Goal: Task Accomplishment & Management: Complete application form

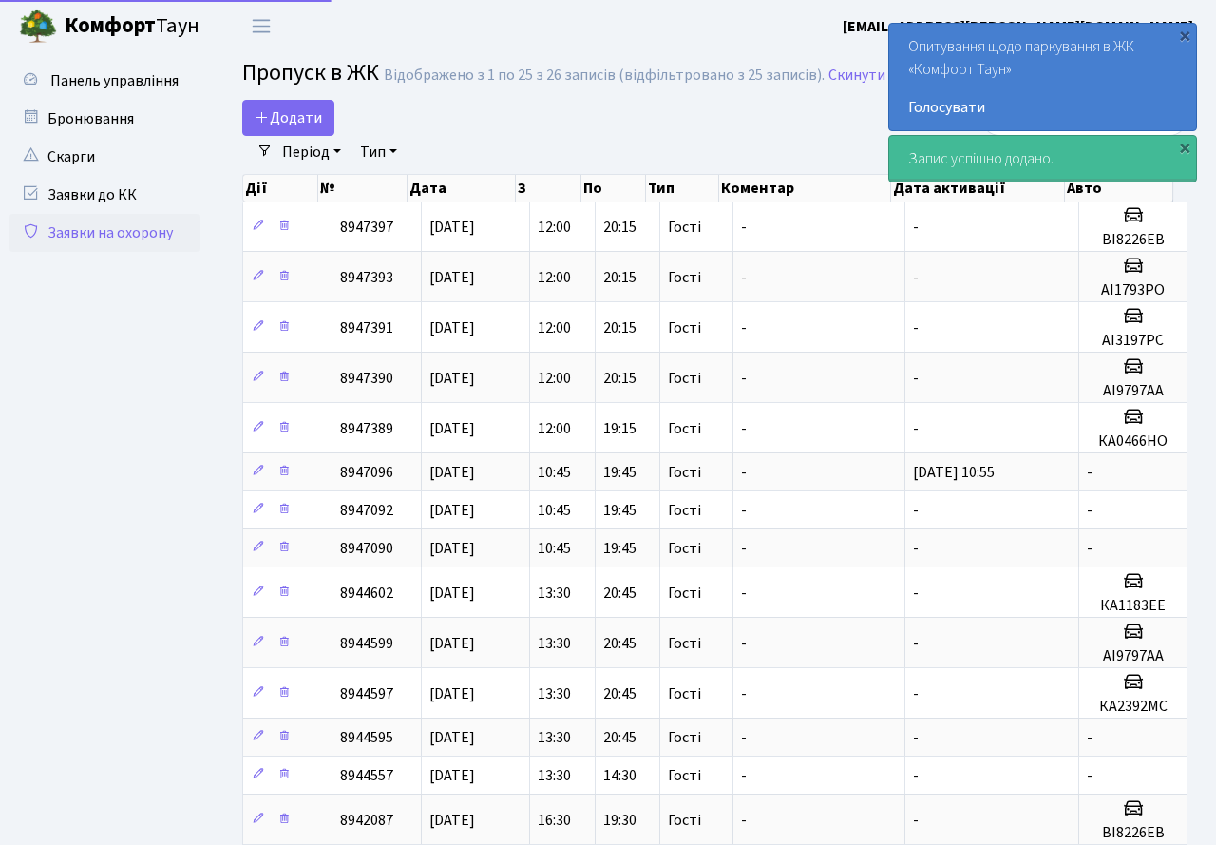
select select "25"
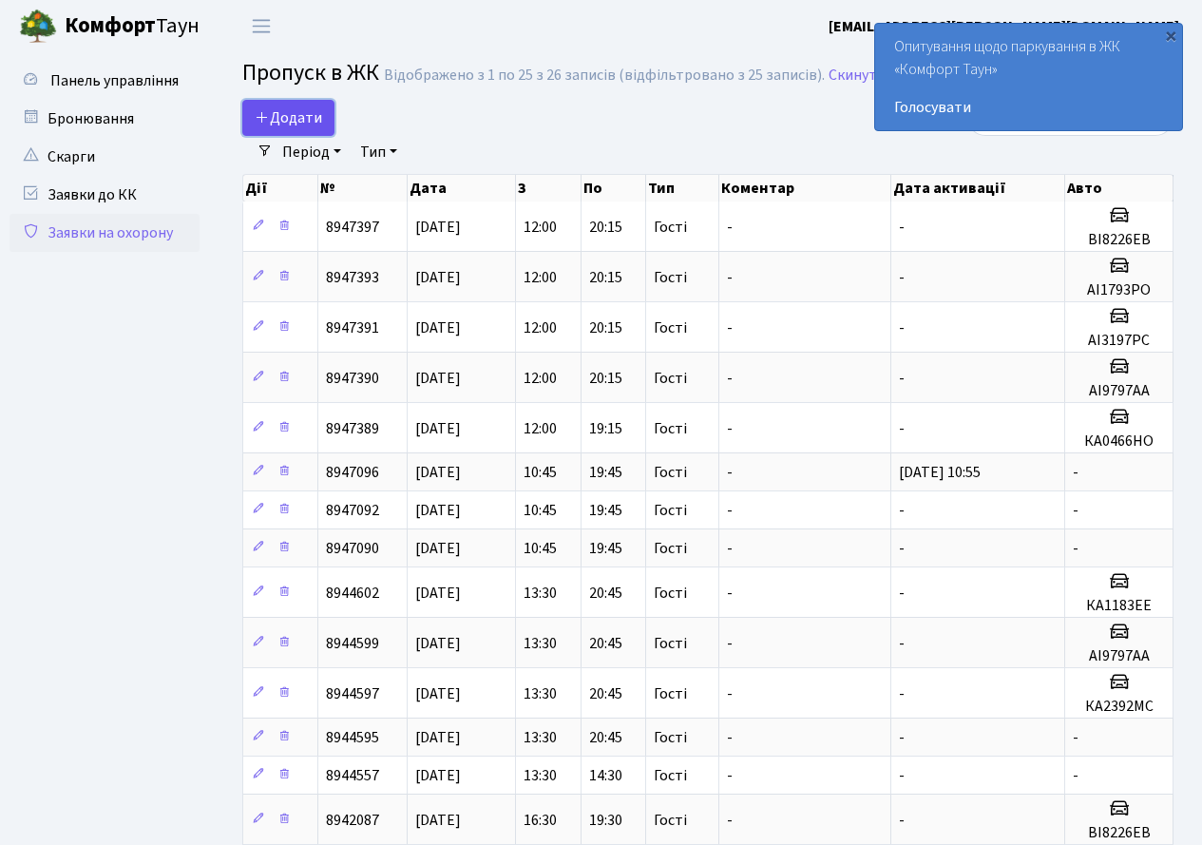
click at [308, 114] on span "Додати" at bounding box center [288, 117] width 67 height 21
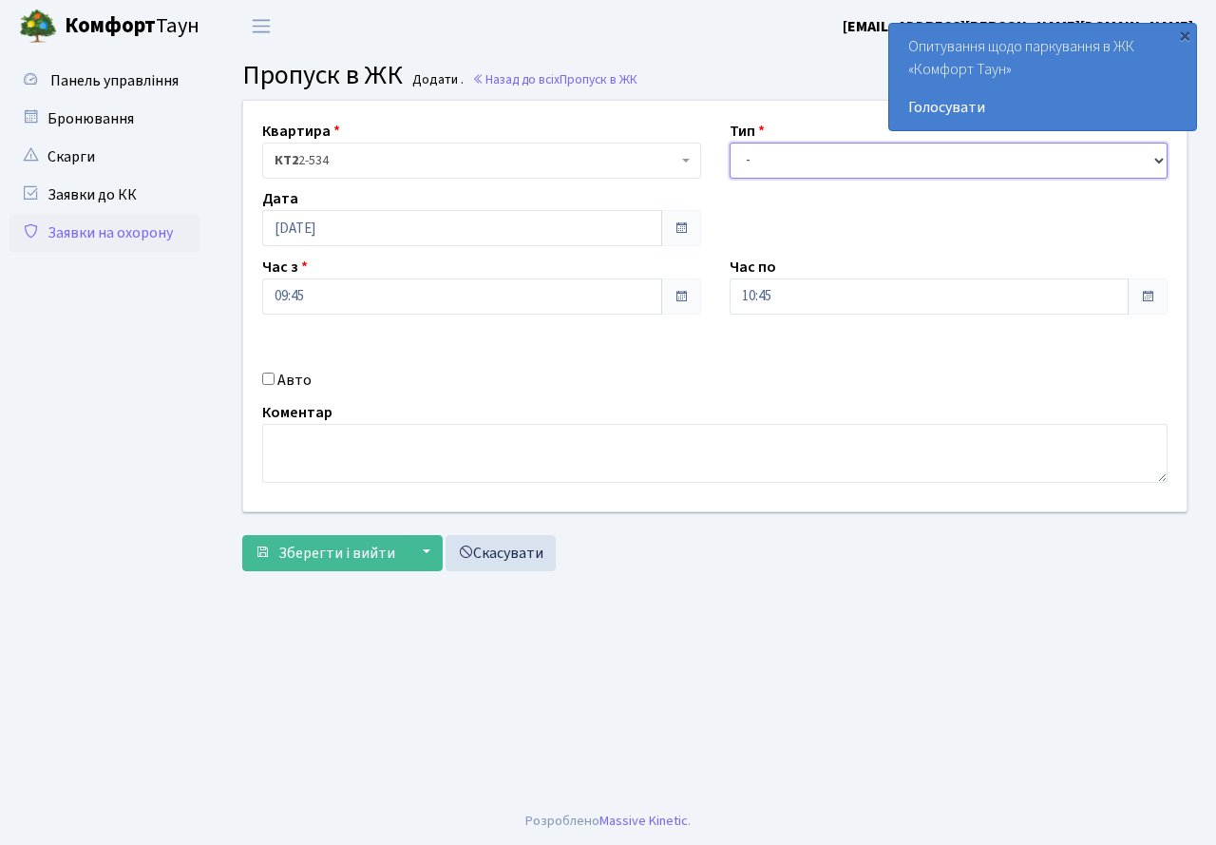
click at [818, 172] on select "- Доставка Таксі Гості Сервіс" at bounding box center [949, 161] width 439 height 36
select select "3"
click at [730, 143] on select "- Доставка Таксі Гості Сервіс" at bounding box center [949, 161] width 439 height 36
click at [803, 300] on input "10:45" at bounding box center [930, 296] width 400 height 36
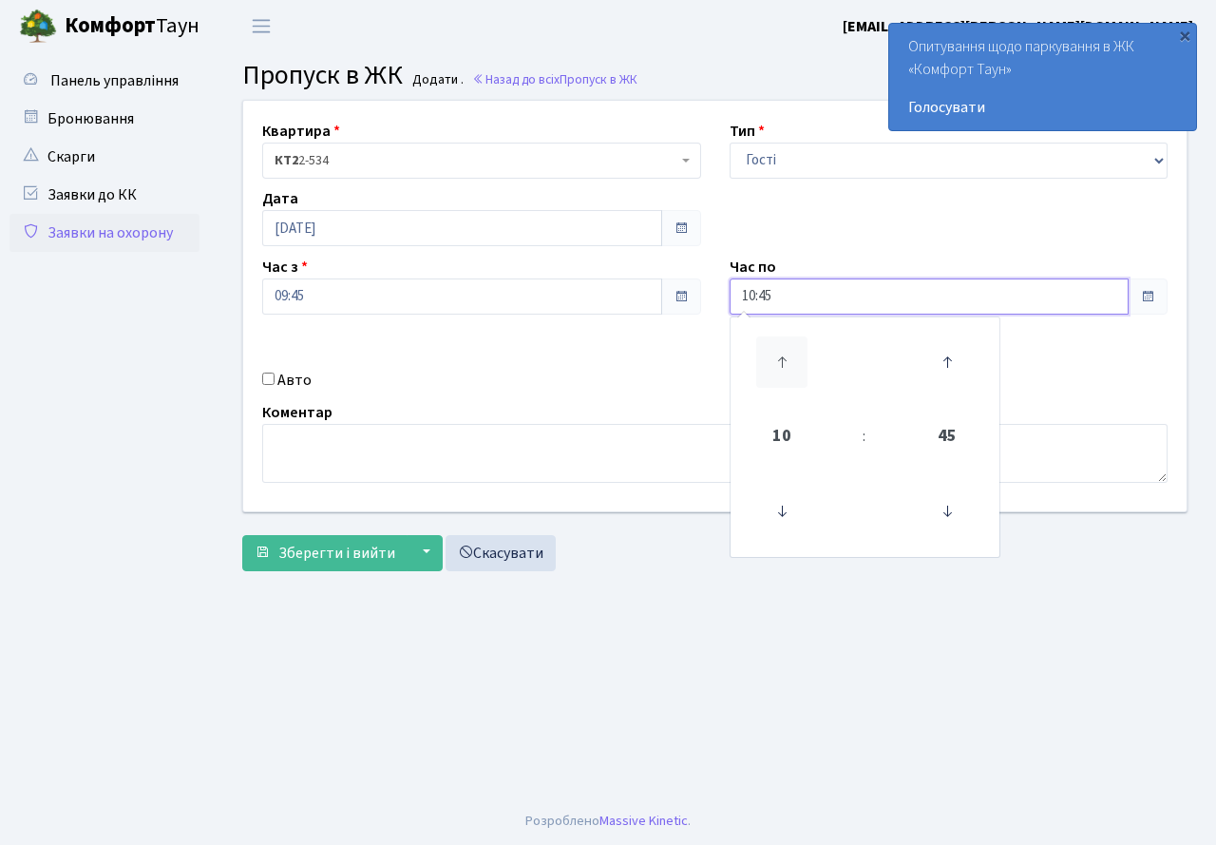
click at [785, 345] on icon at bounding box center [781, 361] width 51 height 51
click at [784, 345] on icon at bounding box center [781, 361] width 51 height 51
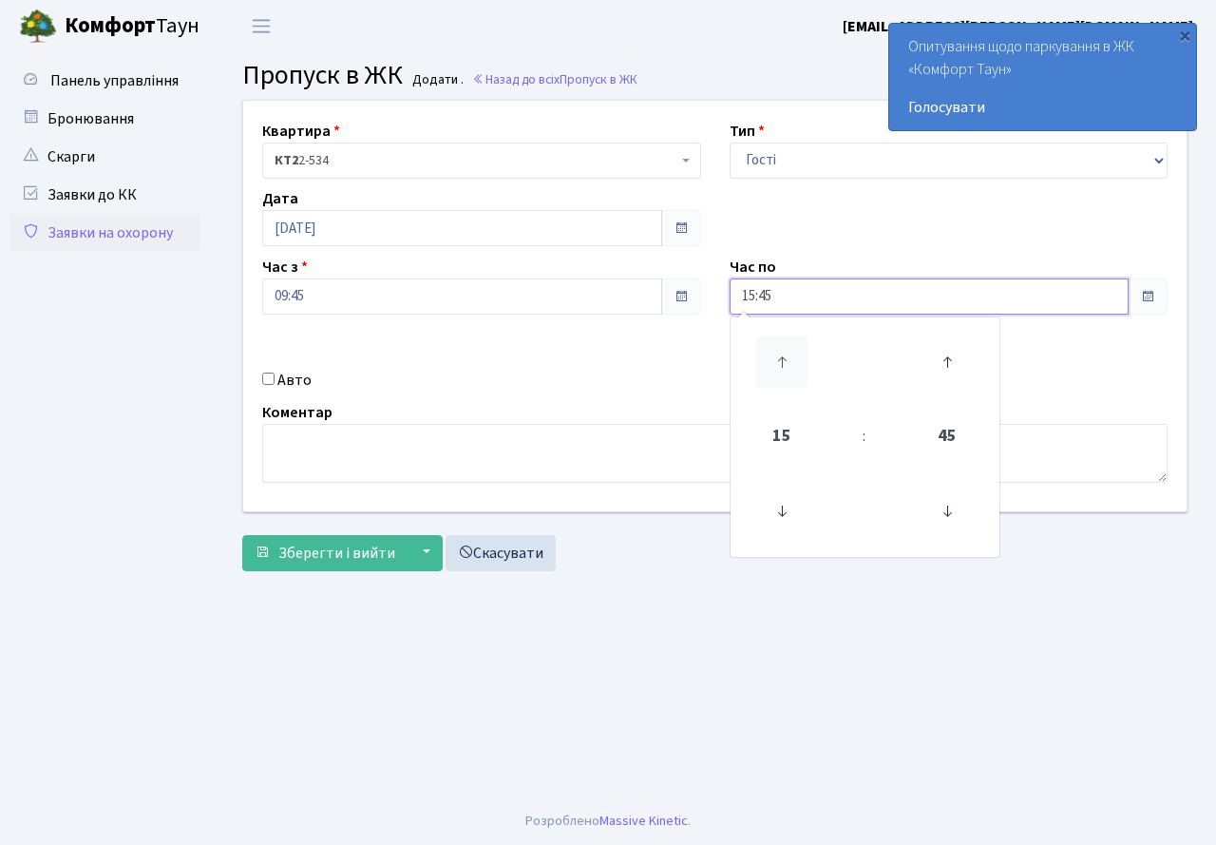
click at [784, 345] on icon at bounding box center [781, 361] width 51 height 51
type input "19:45"
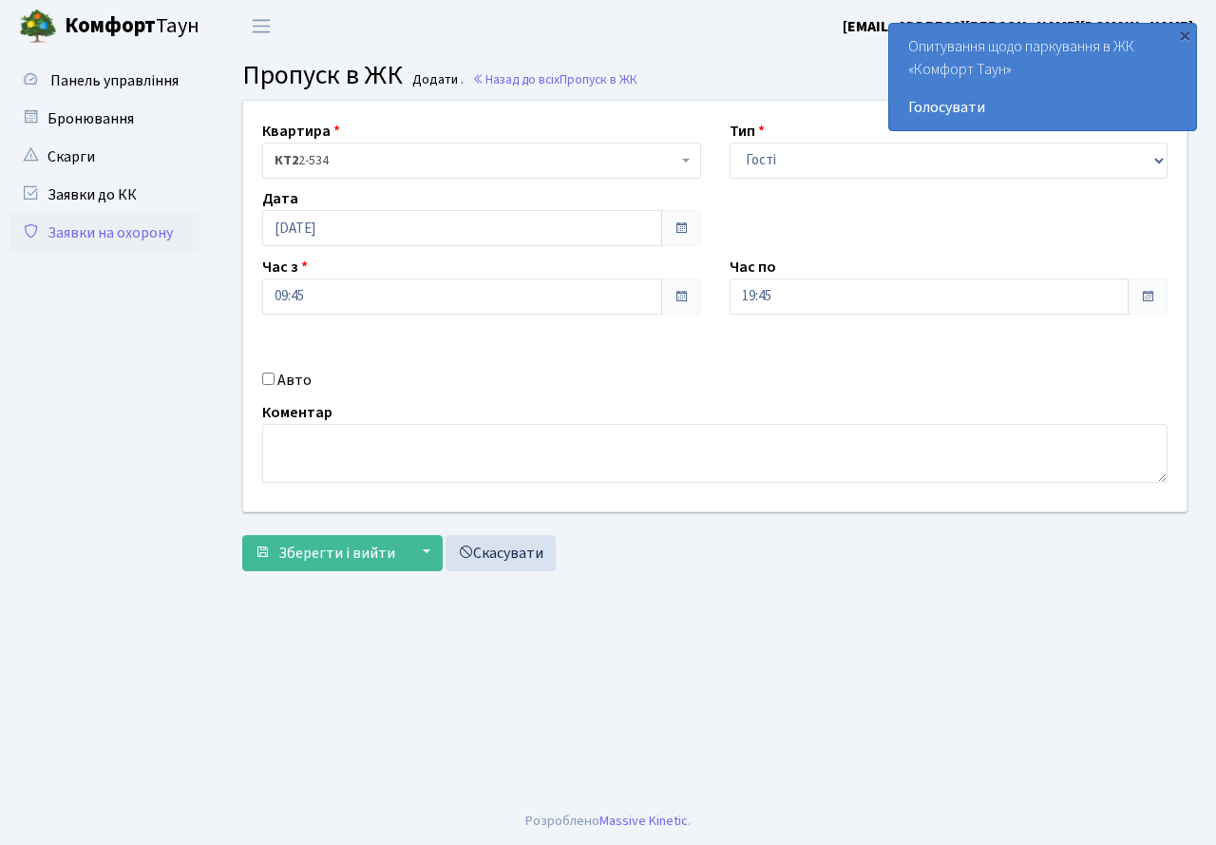
click at [571, 365] on div "Квартира <b>КТ2</b>&nbsp;&nbsp;&nbsp;2-534 КТ2 2-534 Тип - Доставка Таксі Гості…" at bounding box center [715, 306] width 972 height 410
click at [298, 547] on span "Зберегти і вийти" at bounding box center [336, 553] width 117 height 21
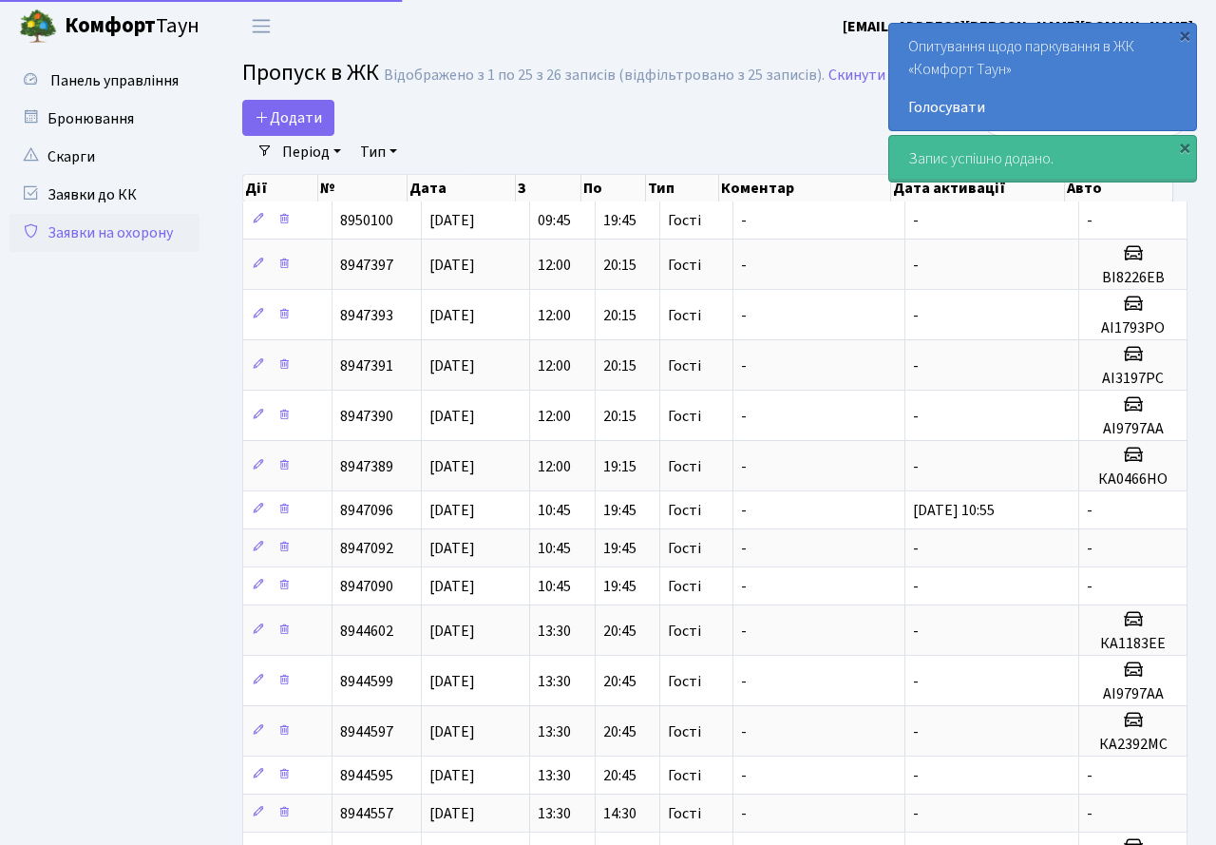
select select "25"
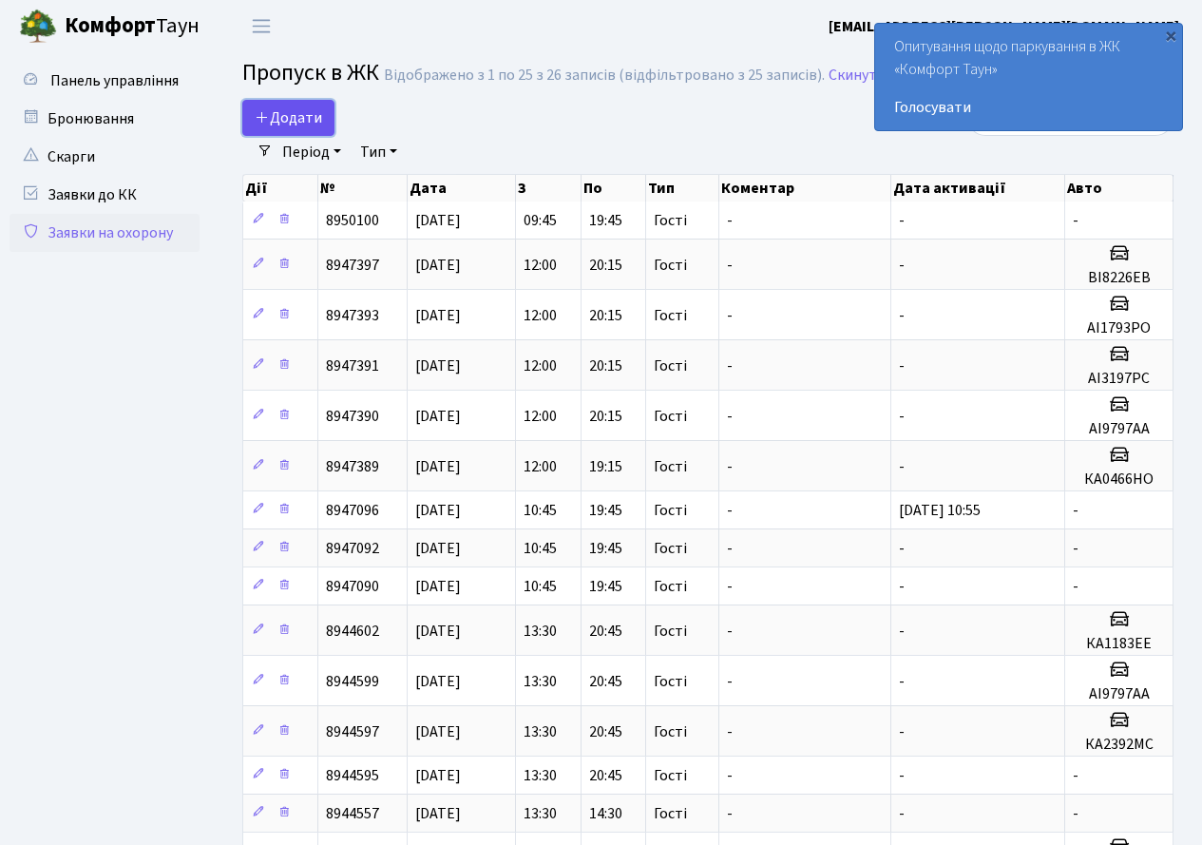
click at [294, 116] on span "Додати" at bounding box center [288, 117] width 67 height 21
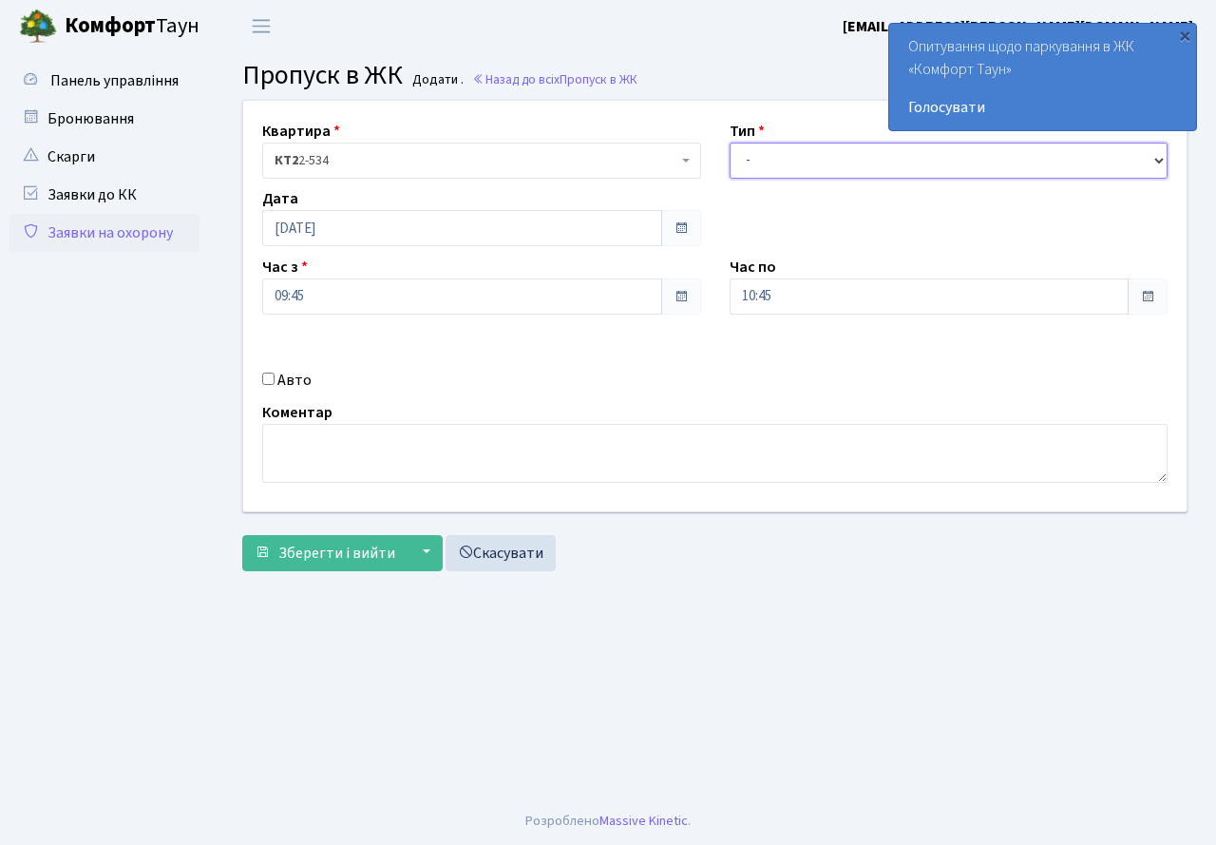
drag, startPoint x: 782, startPoint y: 162, endPoint x: 782, endPoint y: 178, distance: 16.2
click at [782, 170] on select "- Доставка Таксі Гості Сервіс" at bounding box center [949, 161] width 439 height 36
select select "3"
click at [730, 143] on select "- Доставка Таксі Гості Сервіс" at bounding box center [949, 161] width 439 height 36
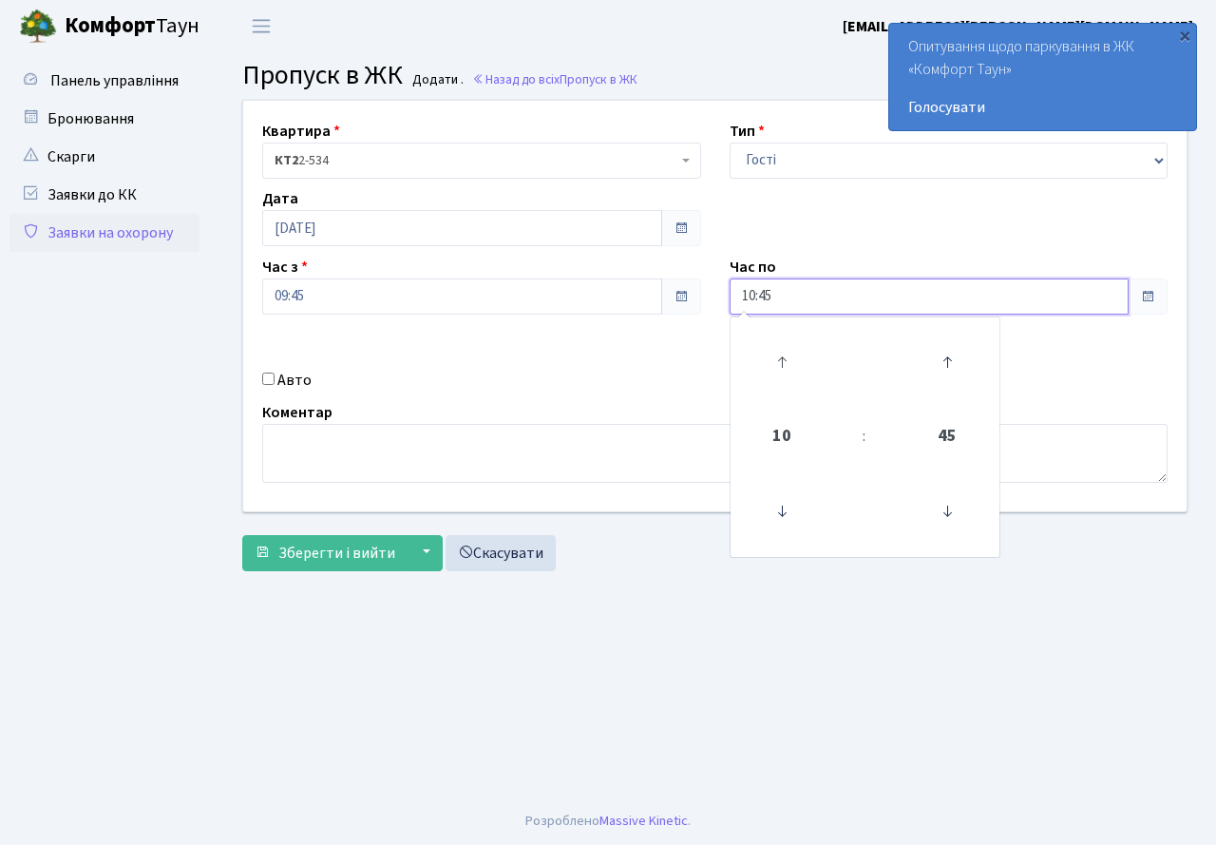
drag, startPoint x: 798, startPoint y: 296, endPoint x: 782, endPoint y: 332, distance: 38.7
click at [798, 297] on input "10:45" at bounding box center [930, 296] width 400 height 36
click at [772, 352] on icon at bounding box center [781, 361] width 51 height 51
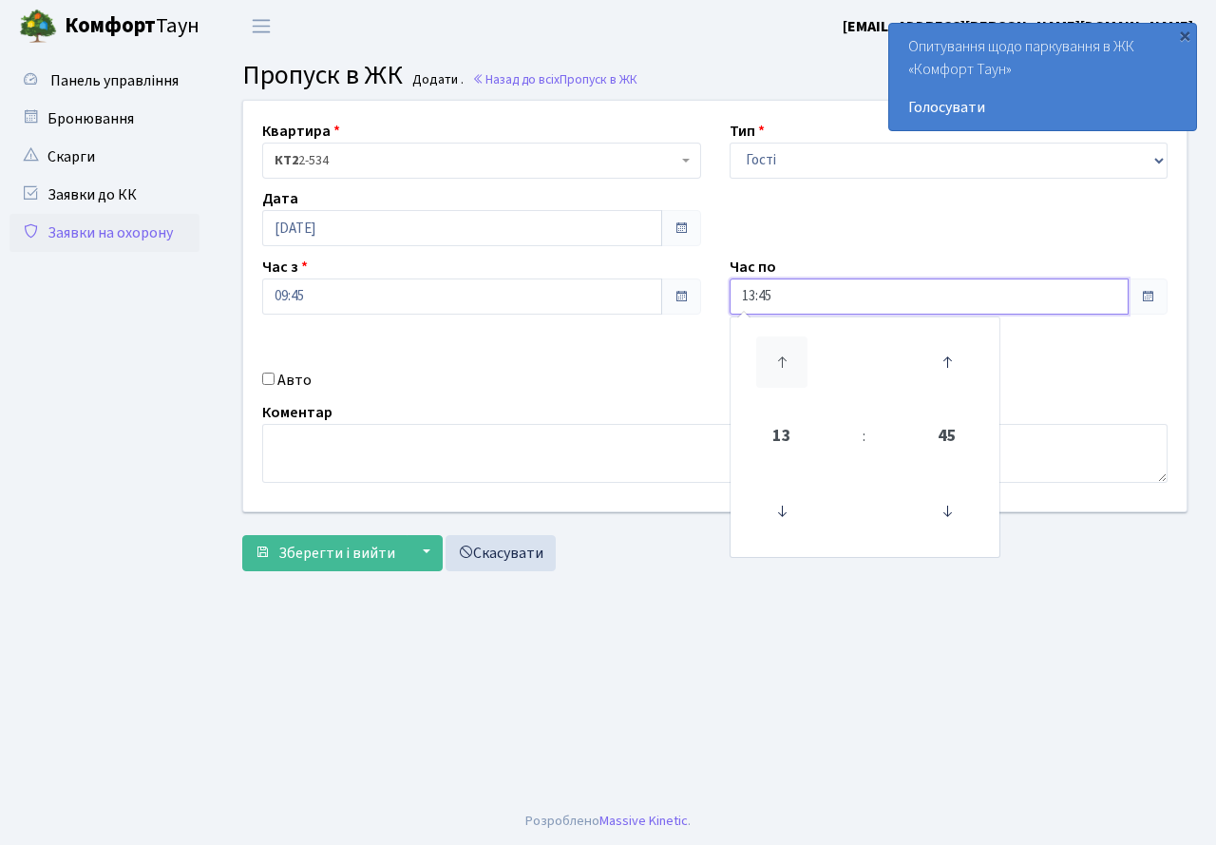
click at [772, 352] on icon at bounding box center [781, 361] width 51 height 51
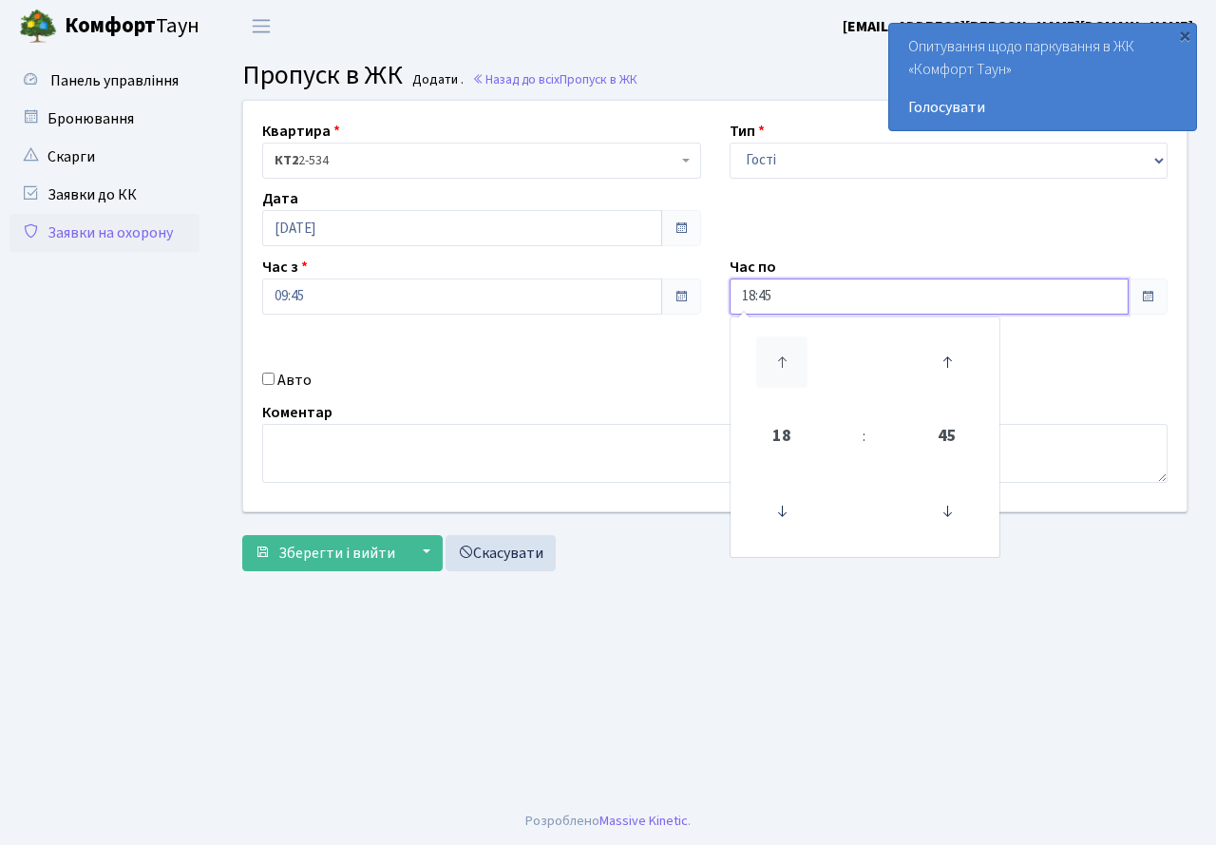
click at [772, 352] on icon at bounding box center [781, 361] width 51 height 51
type input "19:45"
click at [624, 365] on div "Квартира <b>КТ2</b>&nbsp;&nbsp;&nbsp;2-534 КТ2 2-534 Тип - Доставка Таксі Гості…" at bounding box center [715, 306] width 972 height 410
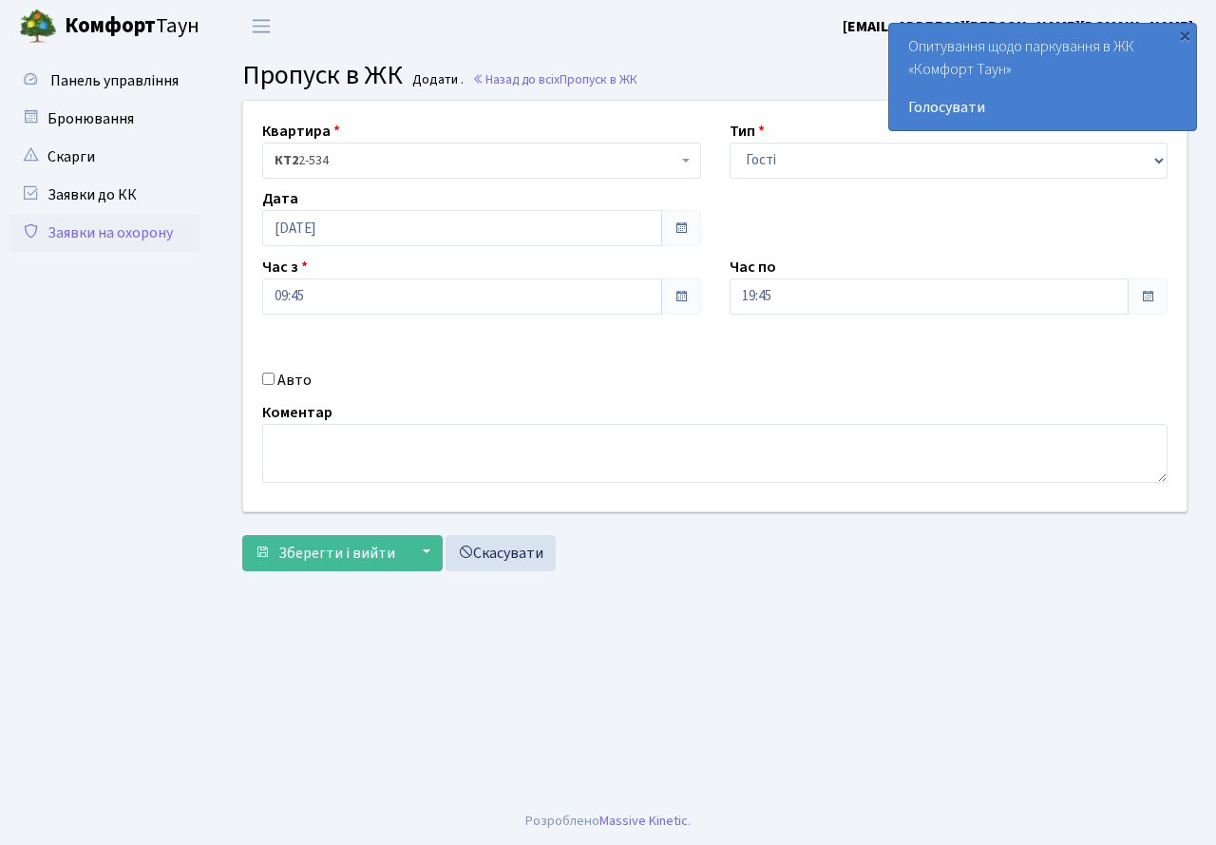
click at [271, 382] on input "Авто" at bounding box center [268, 378] width 12 height 12
checkbox input "true"
paste input "КА6725АО"
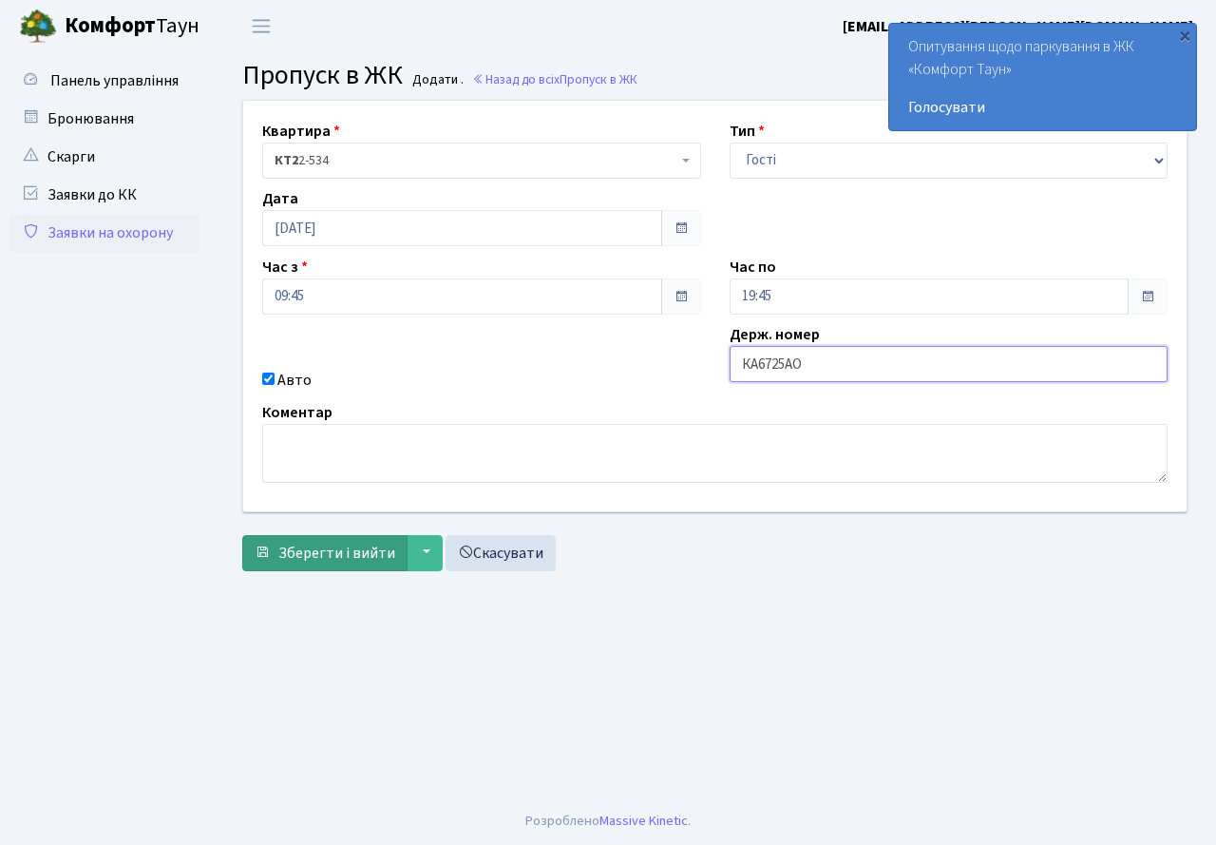
type input "КА6725АО"
click at [317, 566] on button "Зберегти і вийти" at bounding box center [324, 553] width 165 height 36
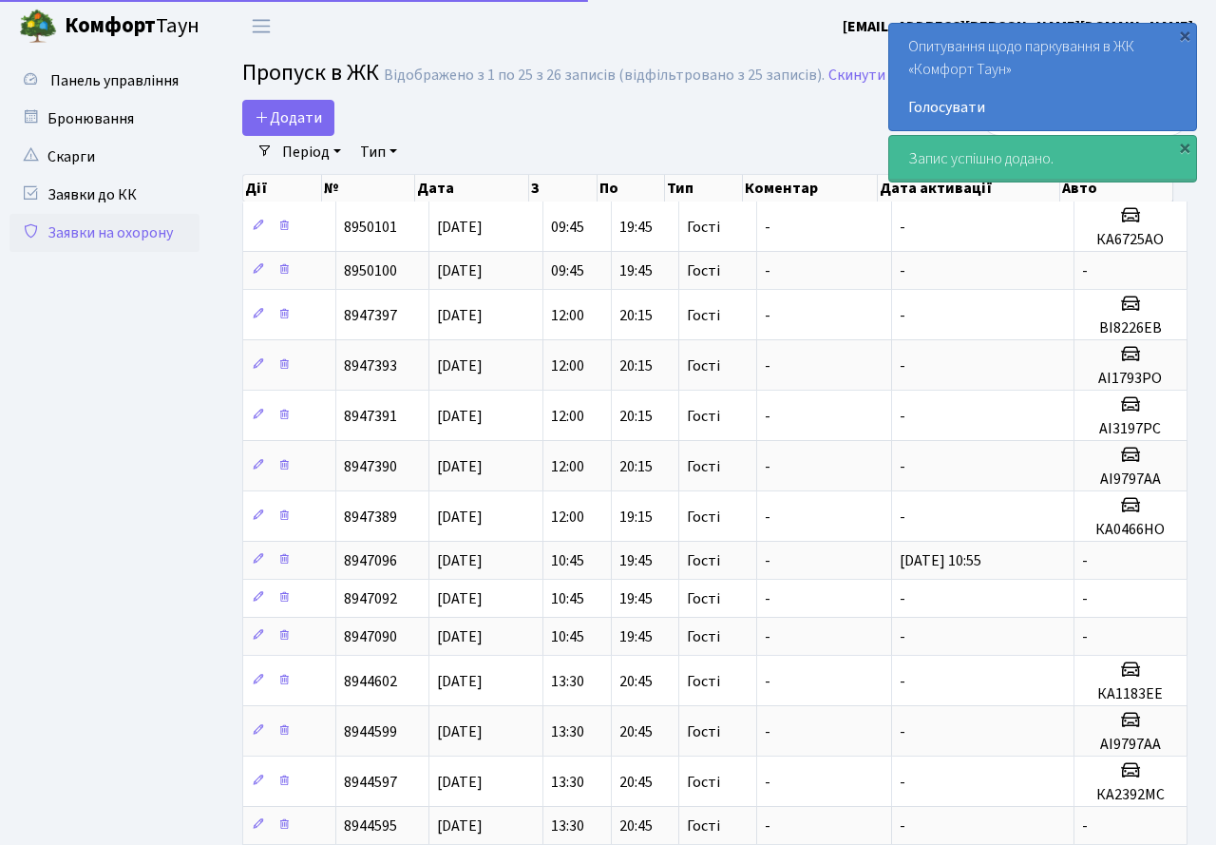
select select "25"
